Goal: Information Seeking & Learning: Learn about a topic

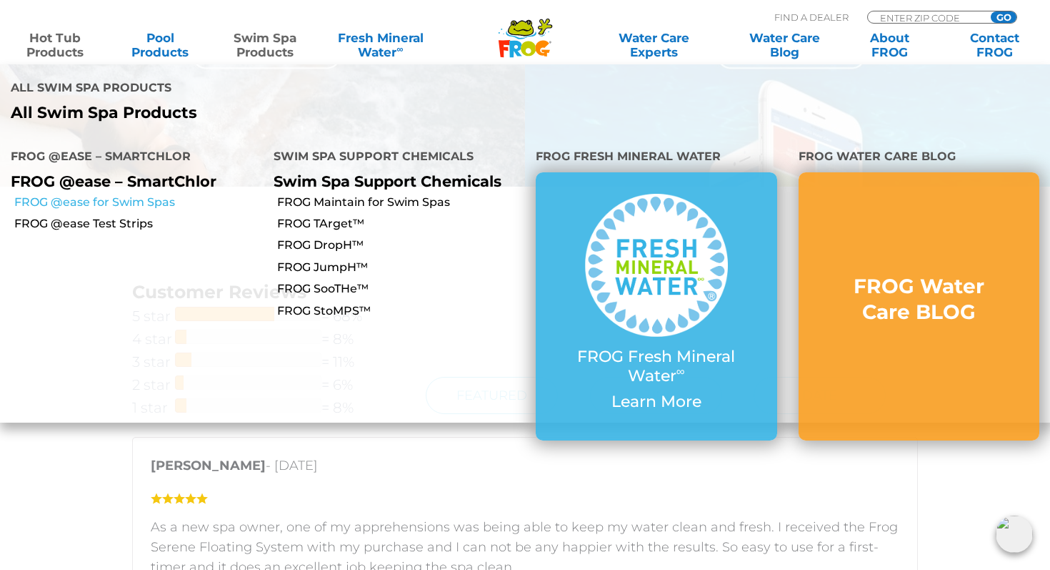
click at [162, 194] on link "FROG @ease for Swim Spas" at bounding box center [138, 202] width 249 height 16
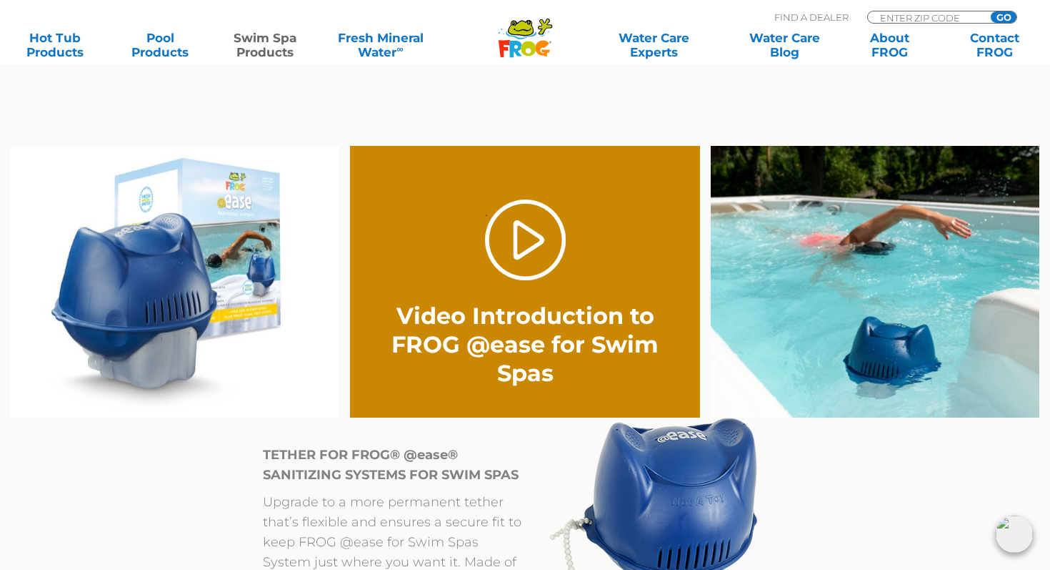
scroll to position [1018, 0]
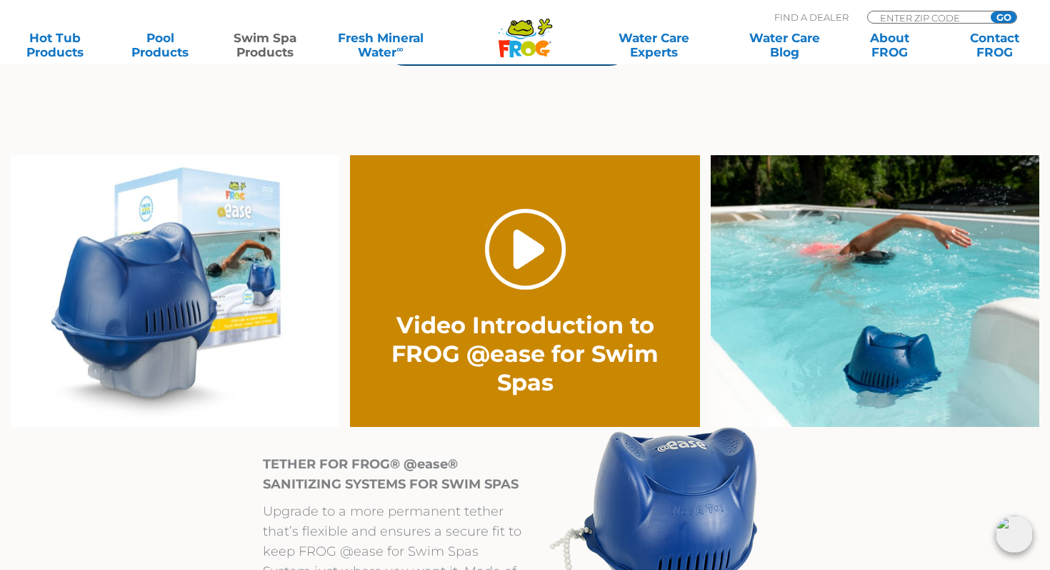
click at [525, 252] on link "." at bounding box center [525, 249] width 81 height 81
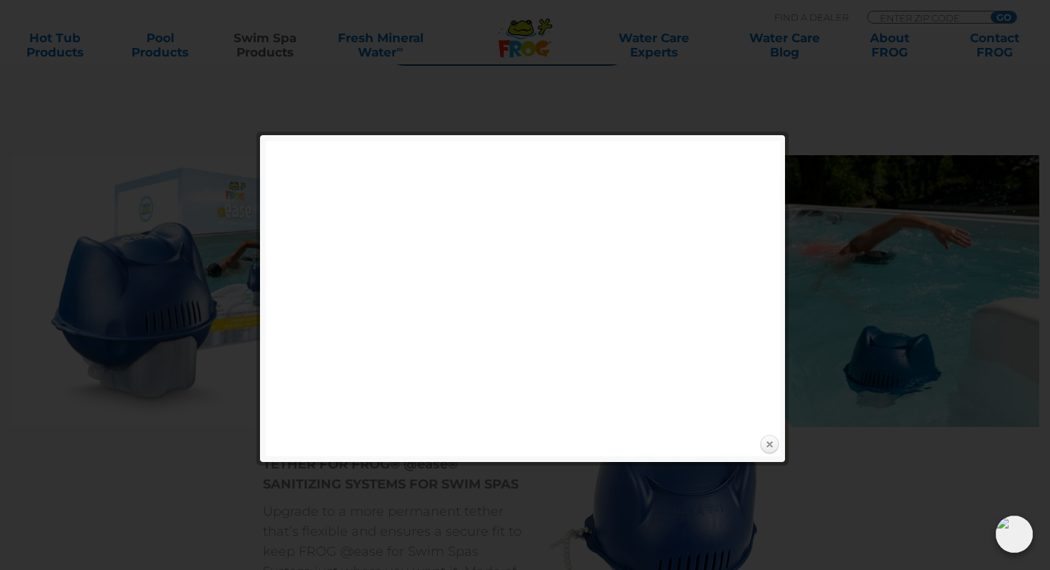
click at [770, 441] on link "Close" at bounding box center [769, 444] width 21 height 21
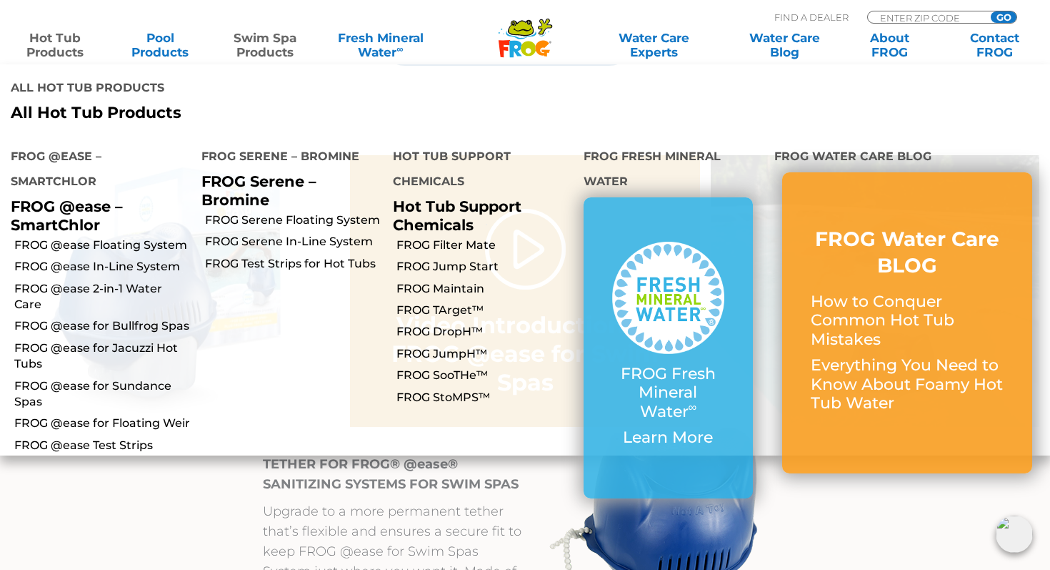
click at [61, 49] on link "Hot Tub Products" at bounding box center [54, 45] width 81 height 29
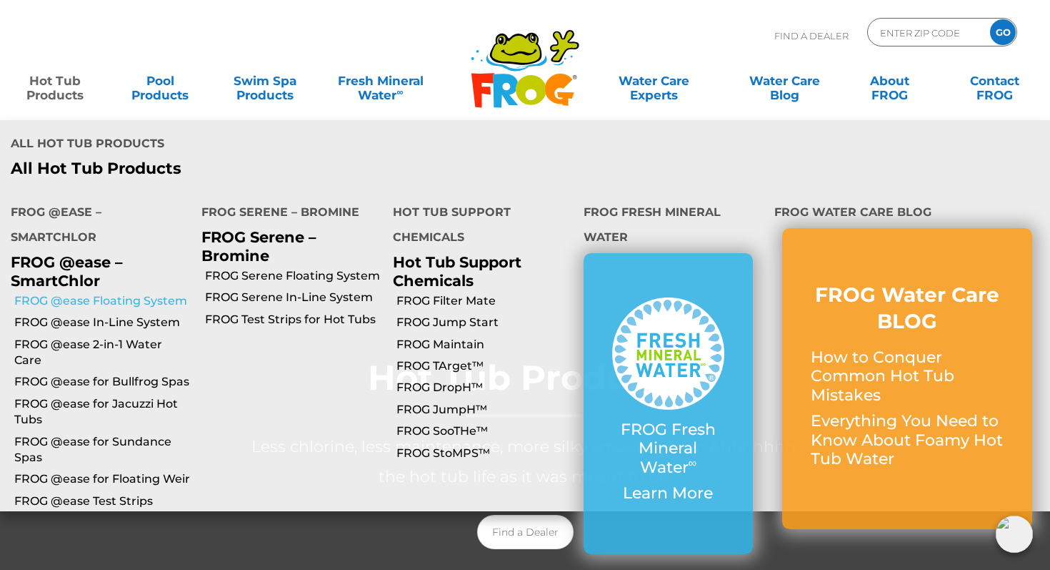
click at [92, 293] on link "FROG @ease Floating System" at bounding box center [102, 301] width 177 height 16
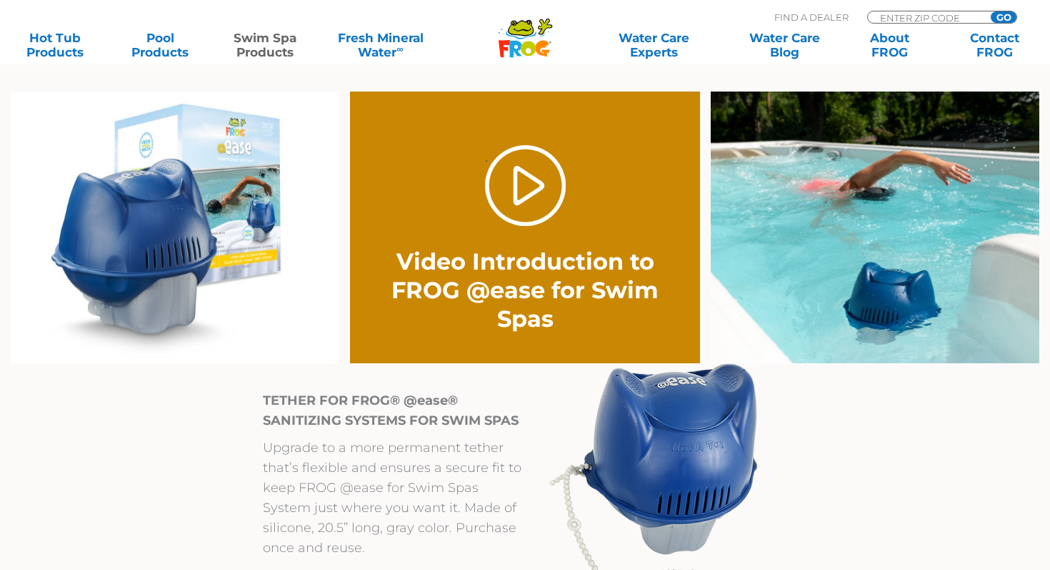
scroll to position [1018, 0]
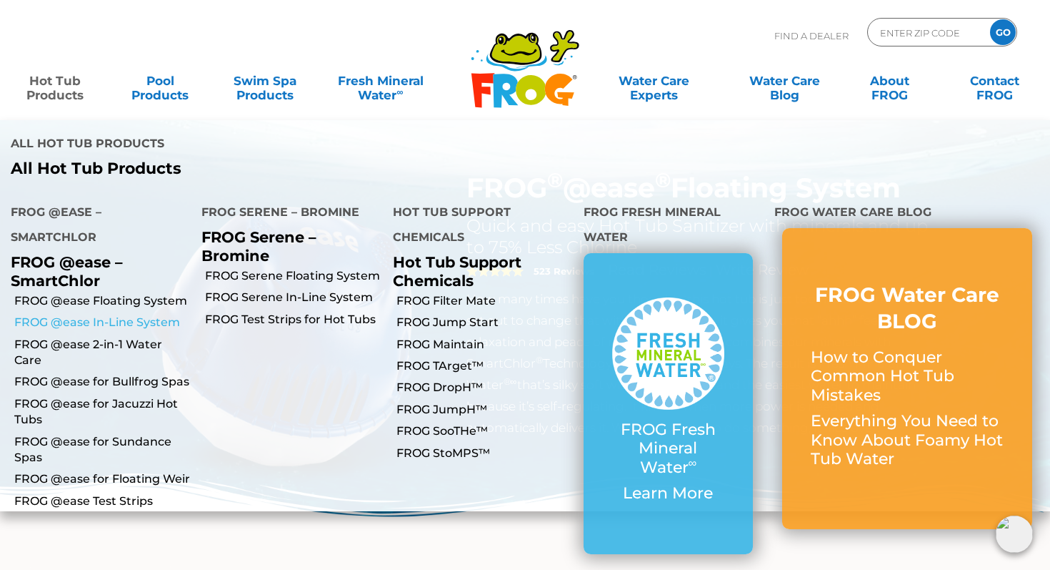
click at [86, 314] on link "FROG @ease In-Line System" at bounding box center [102, 322] width 177 height 16
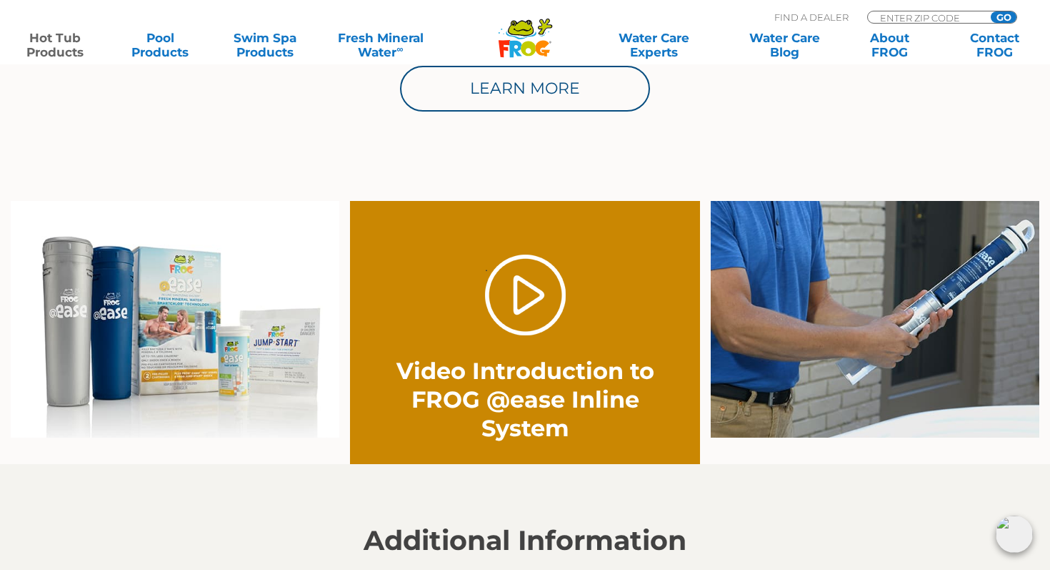
scroll to position [964, 0]
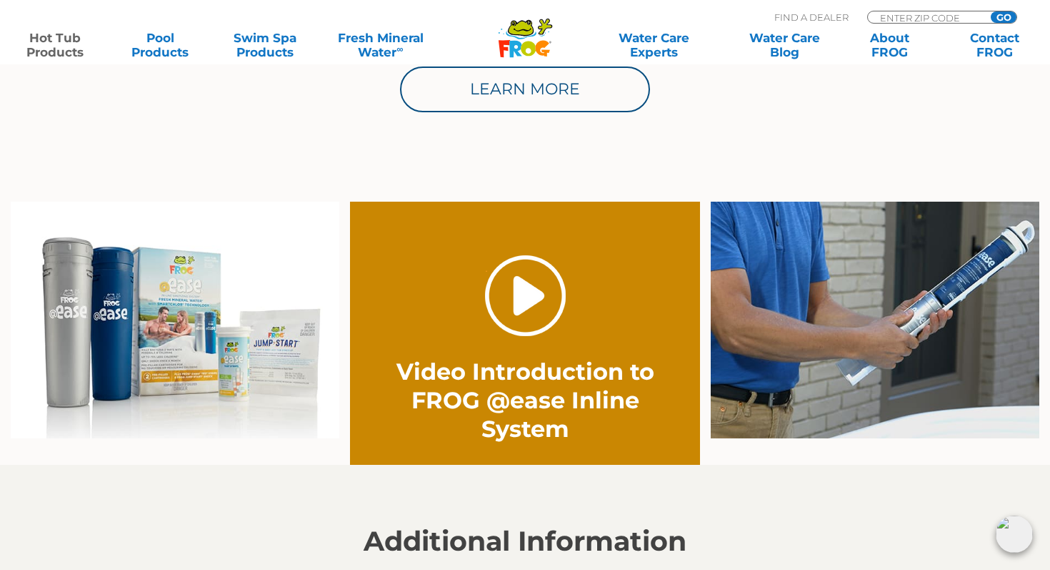
click at [519, 319] on link "." at bounding box center [525, 295] width 81 height 81
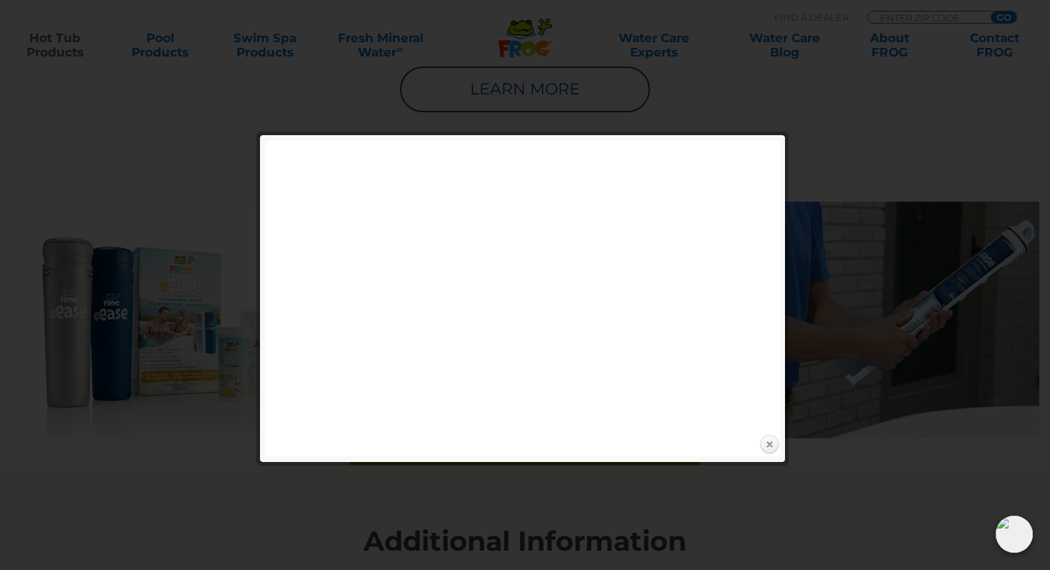
click at [771, 446] on link "Close" at bounding box center [769, 444] width 21 height 21
